Goal: Task Accomplishment & Management: Use online tool/utility

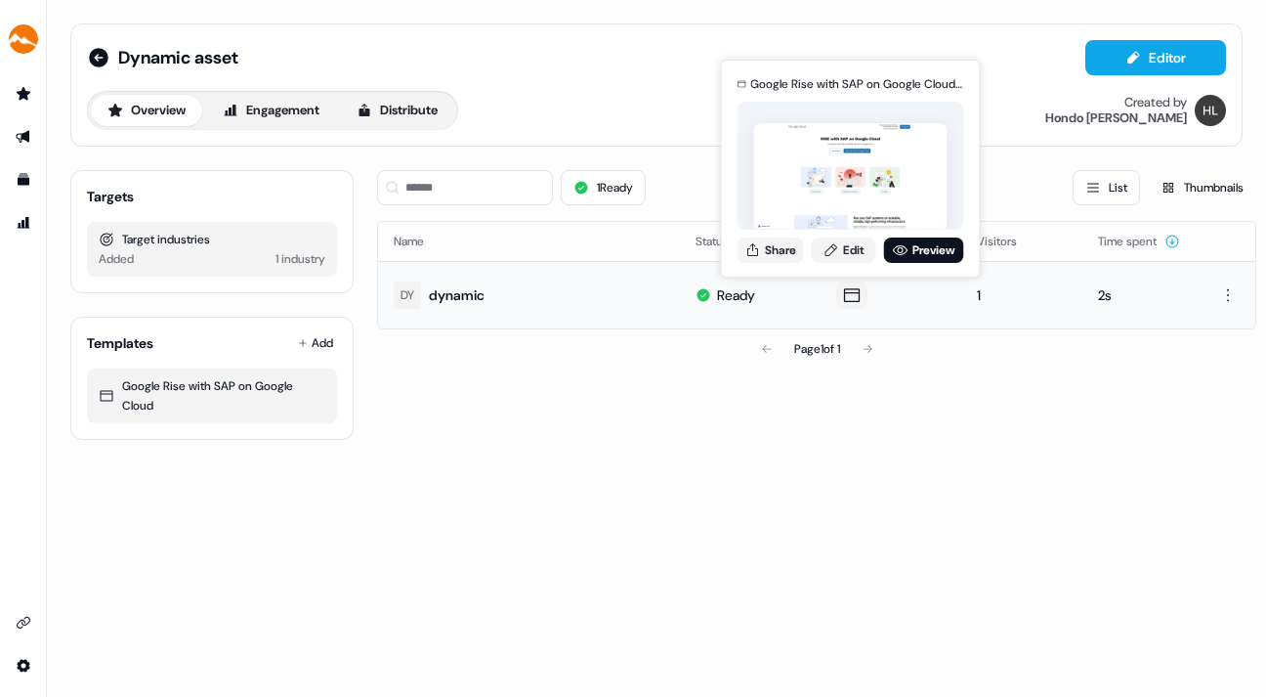
click at [847, 294] on icon at bounding box center [851, 295] width 23 height 20
click at [848, 243] on link "Edit" at bounding box center [844, 249] width 64 height 25
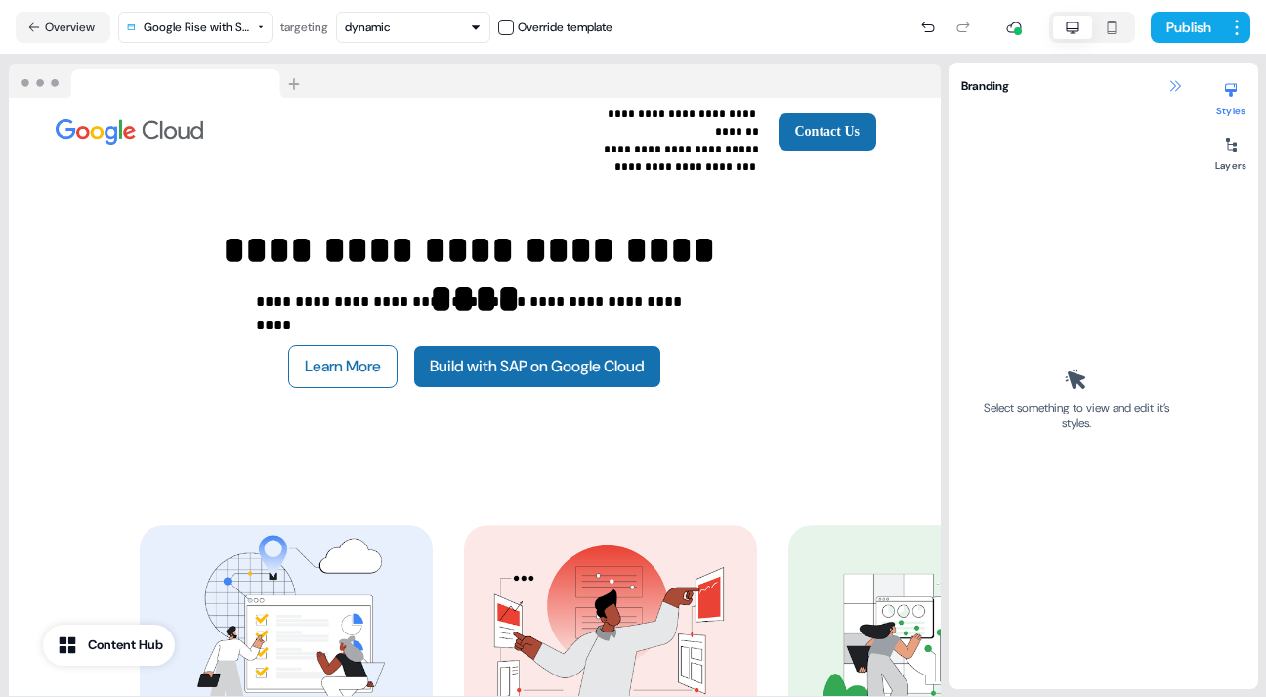
click at [1175, 80] on icon at bounding box center [1175, 85] width 11 height 11
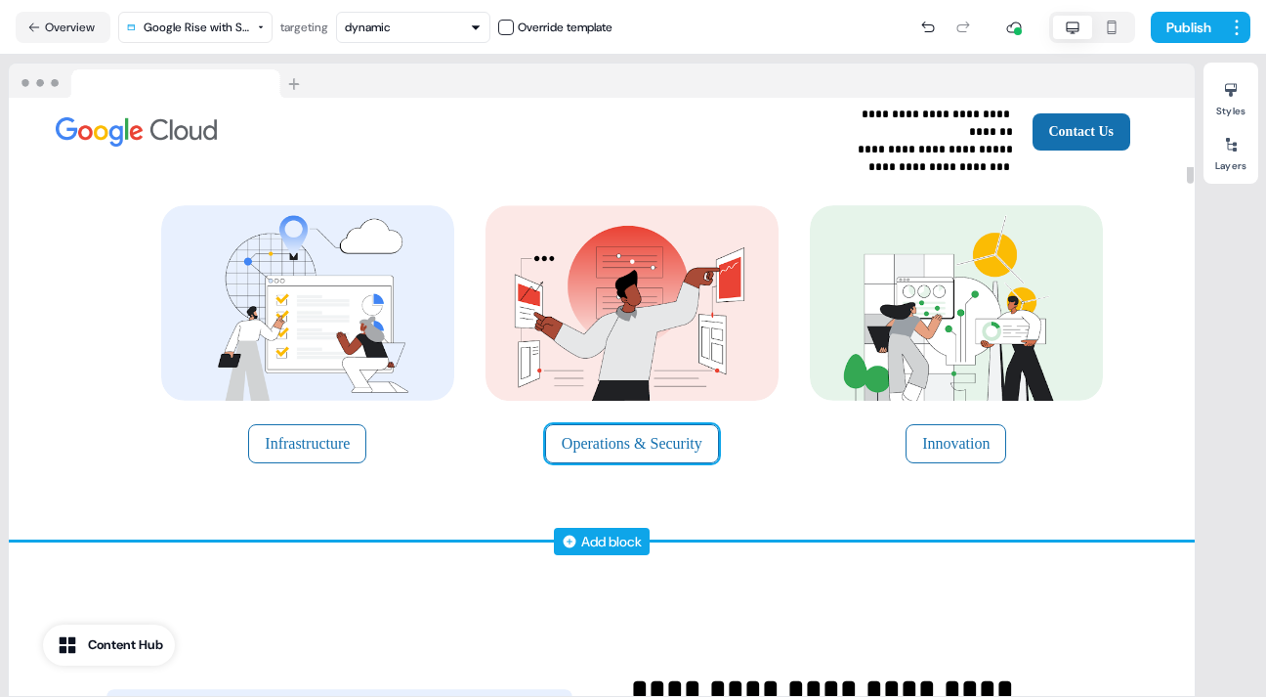
scroll to position [323, 0]
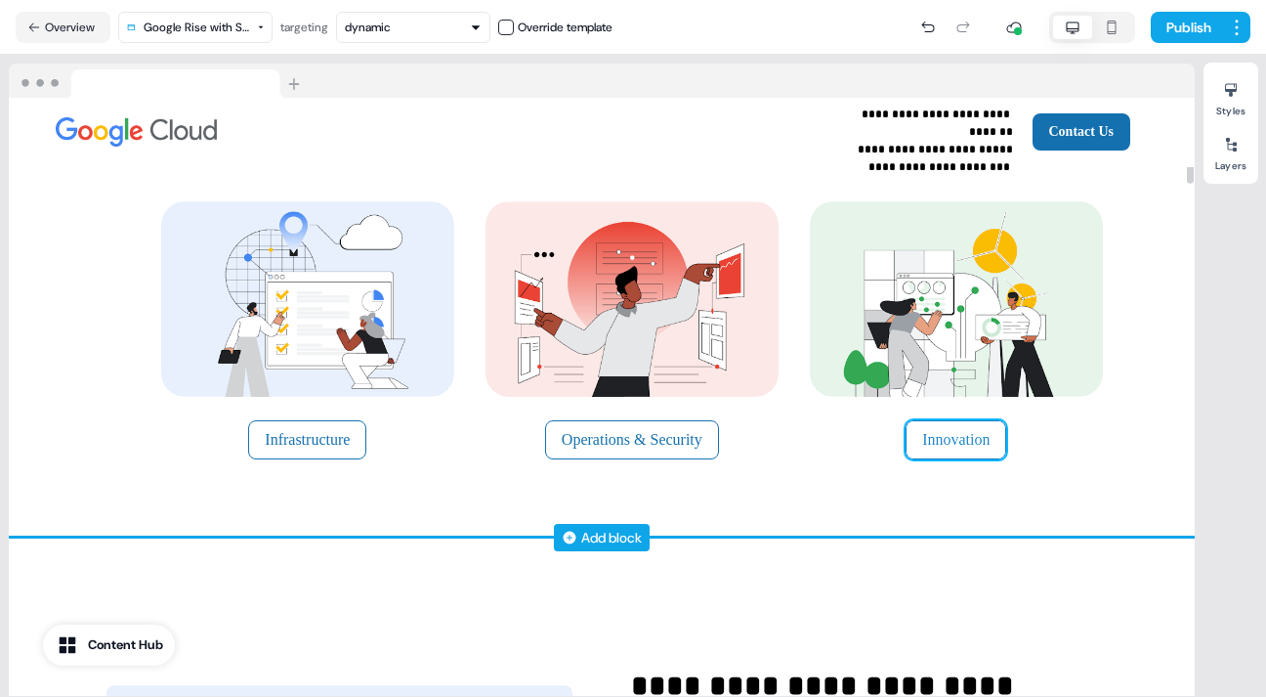
click at [938, 433] on button "Innovation" at bounding box center [956, 439] width 101 height 39
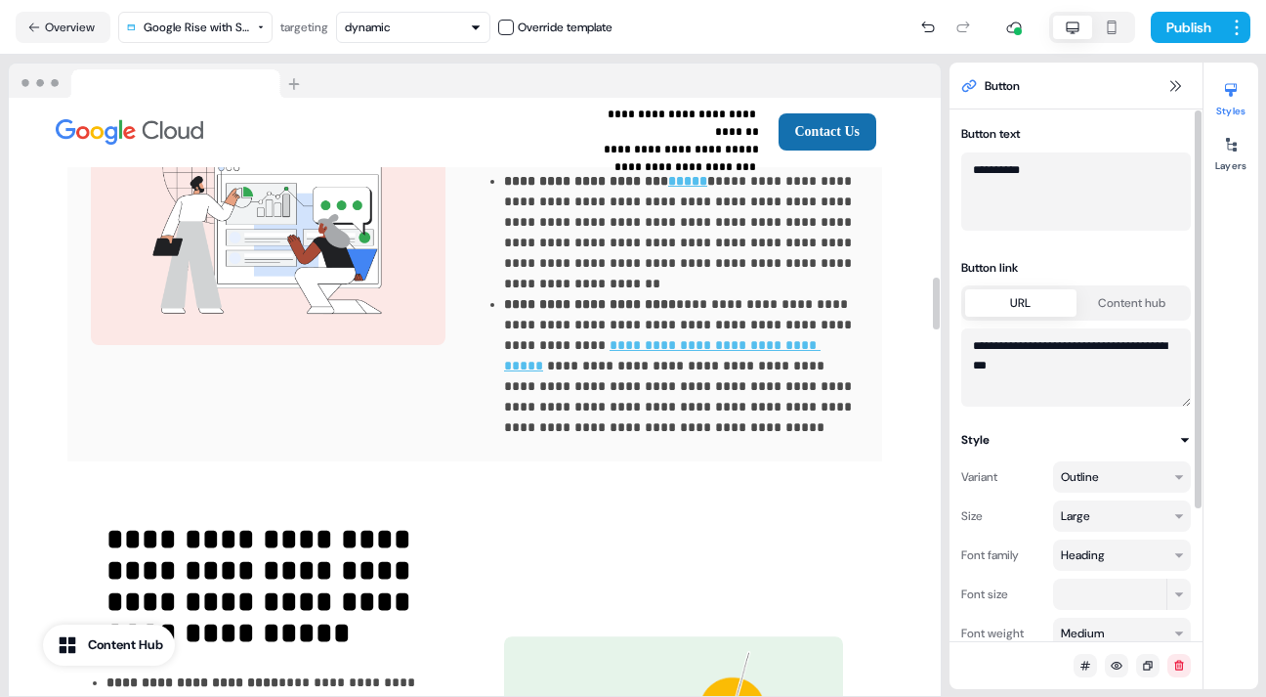
scroll to position [2062, 0]
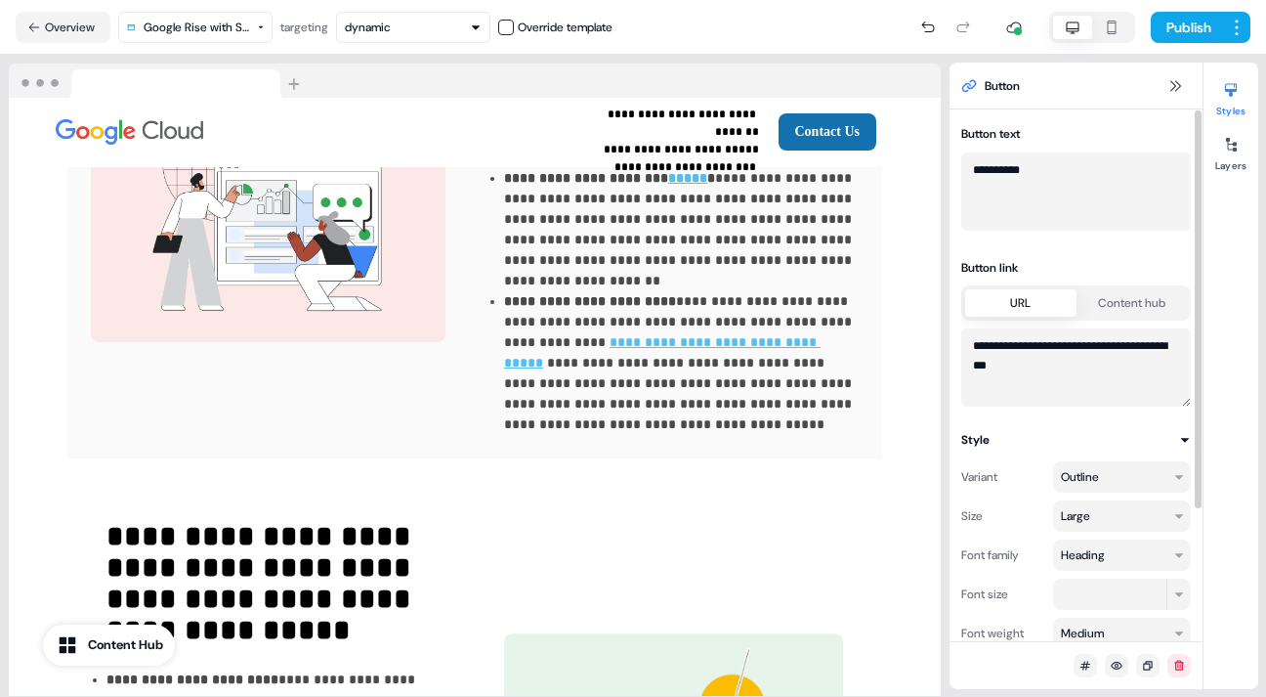
click at [970, 170] on textarea "**********" at bounding box center [1076, 191] width 230 height 78
type textarea "**********"
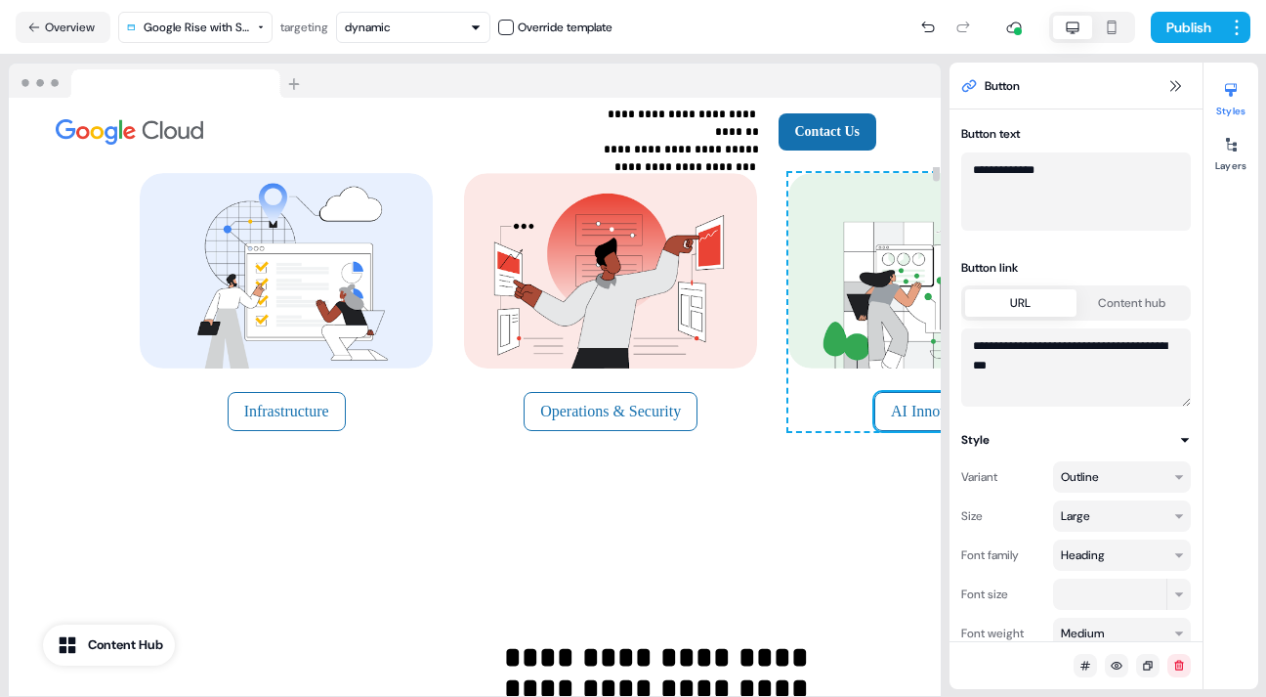
scroll to position [358, 0]
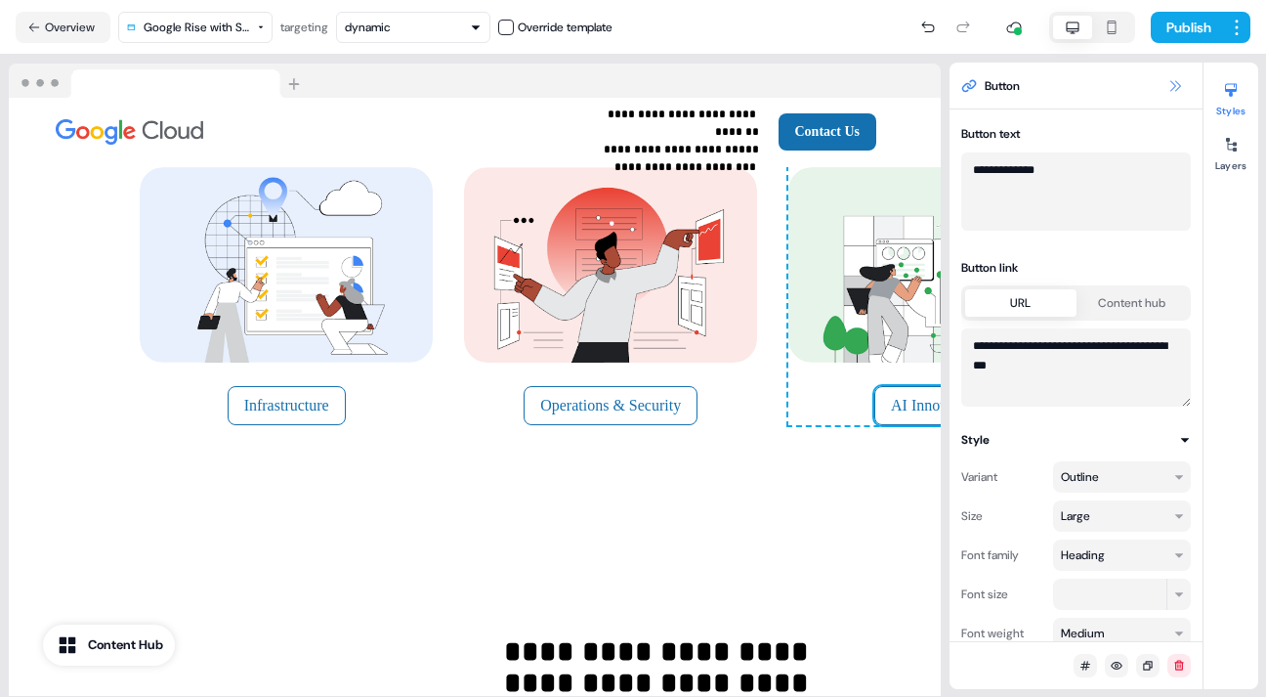
click at [1172, 78] on icon at bounding box center [1175, 86] width 16 height 16
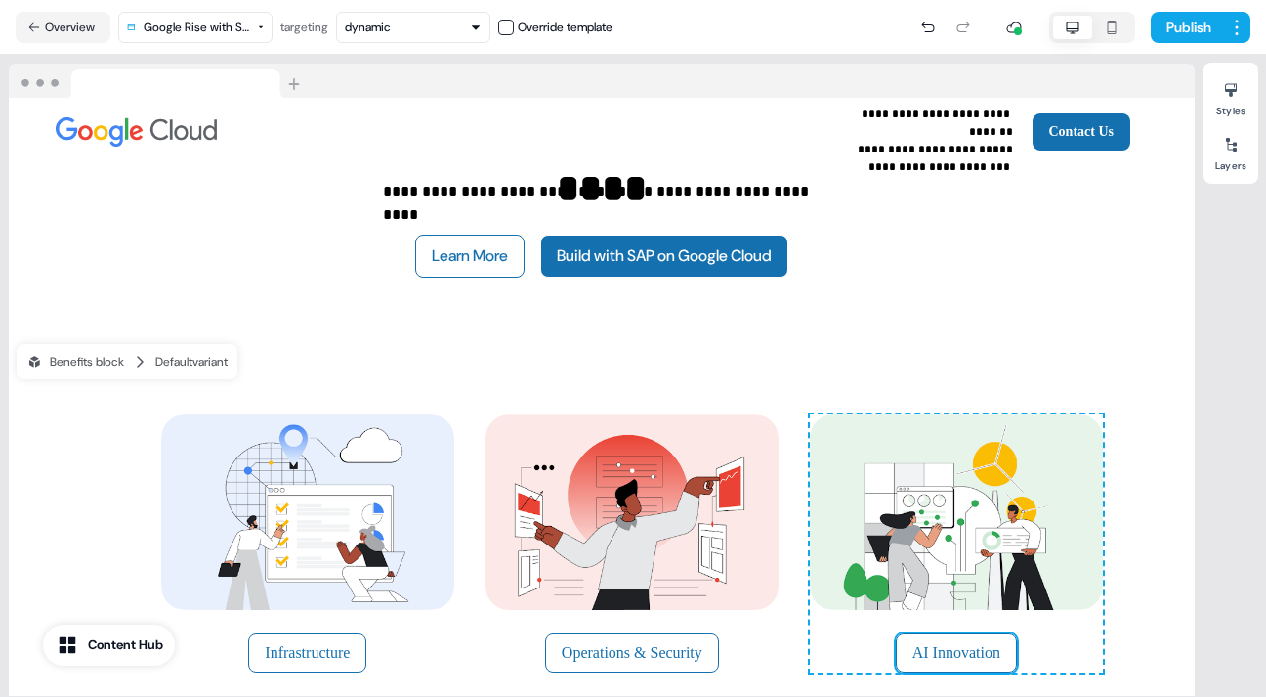
scroll to position [0, 0]
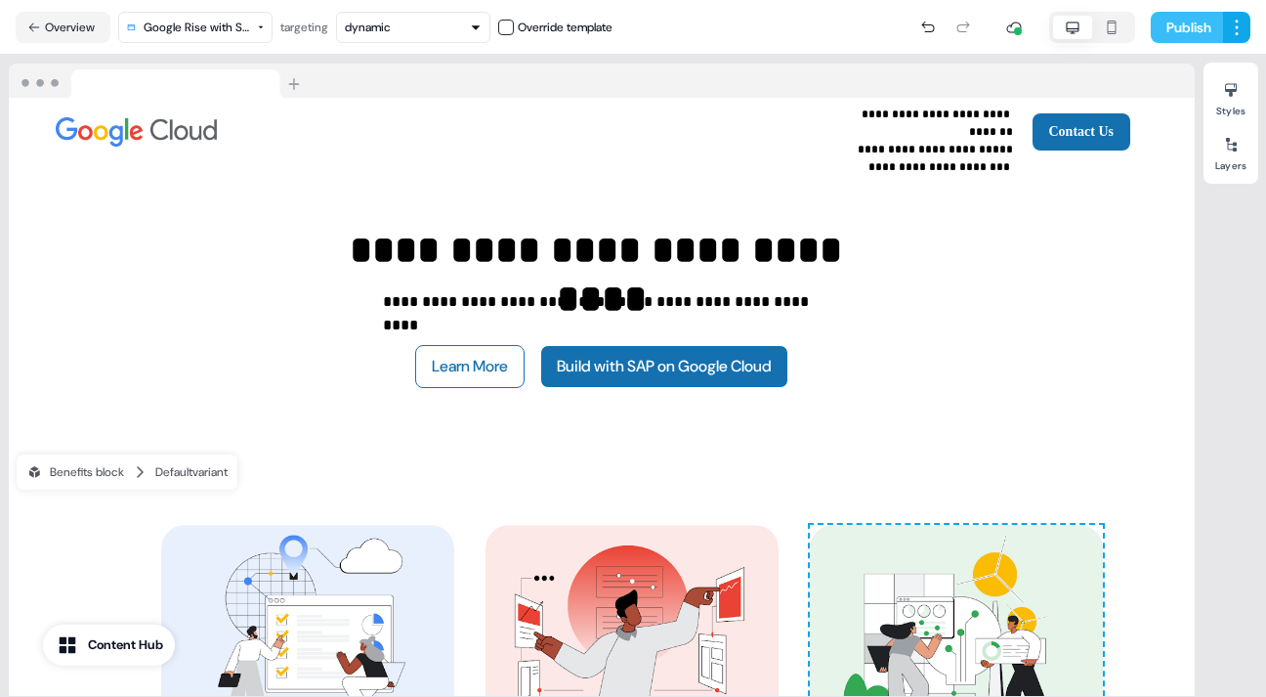
click at [1172, 15] on button "Publish" at bounding box center [1187, 27] width 72 height 31
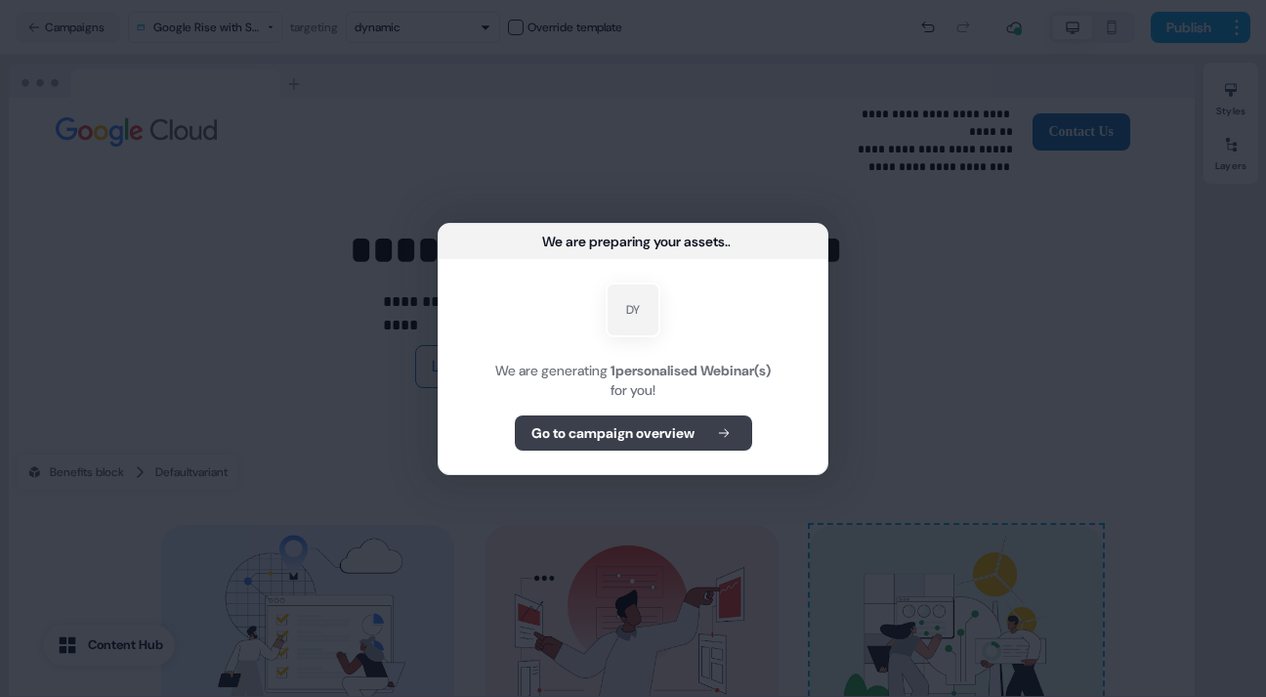
click at [657, 431] on b "Go to campaign overview" at bounding box center [612, 433] width 163 height 20
